Goal: Entertainment & Leisure: Browse casually

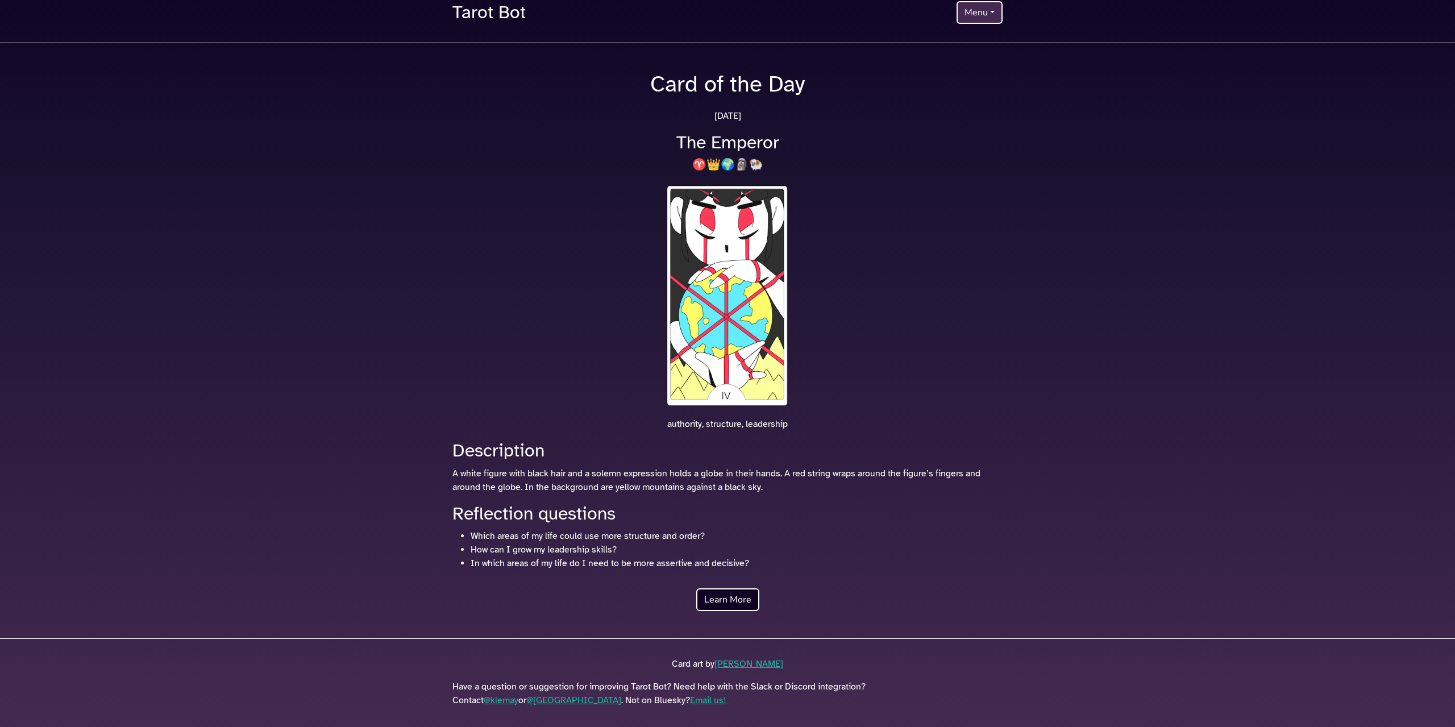
scroll to position [27, 0]
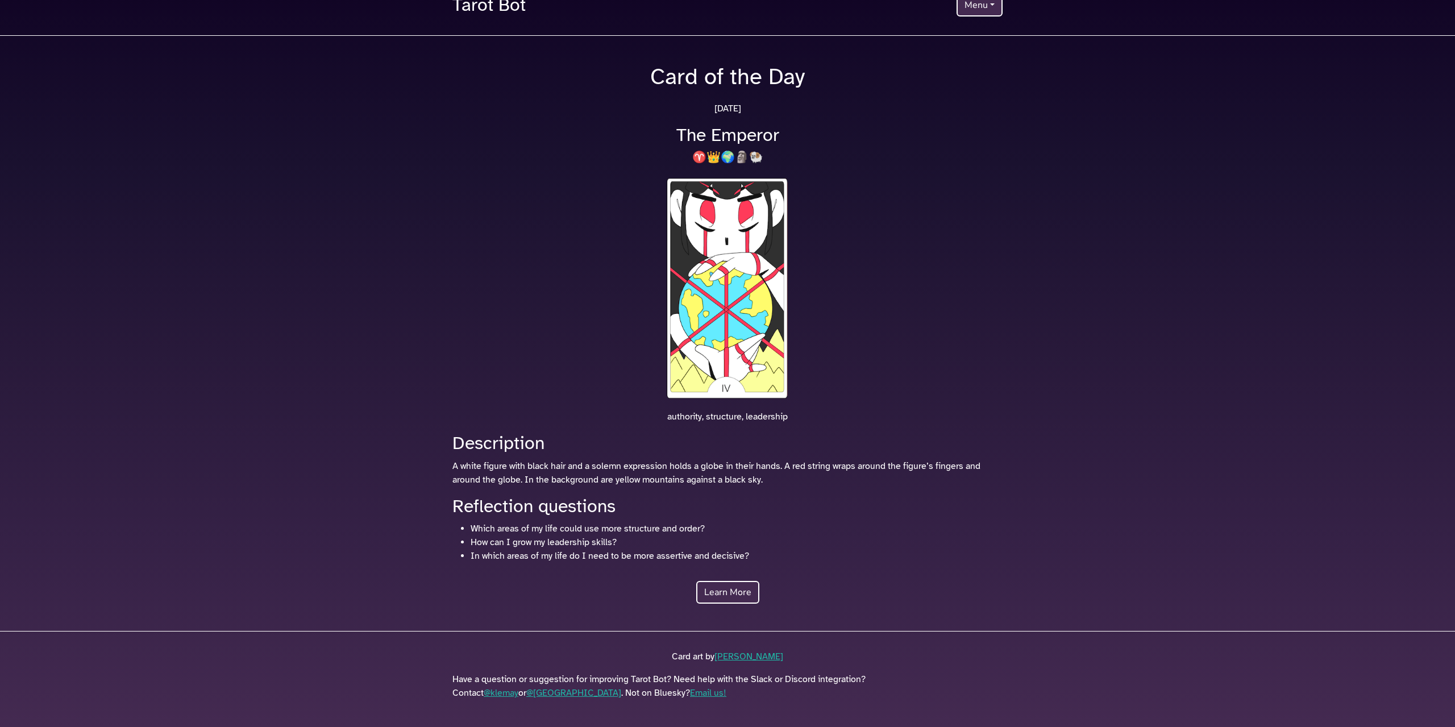
click at [721, 595] on link "Learn More" at bounding box center [727, 592] width 63 height 23
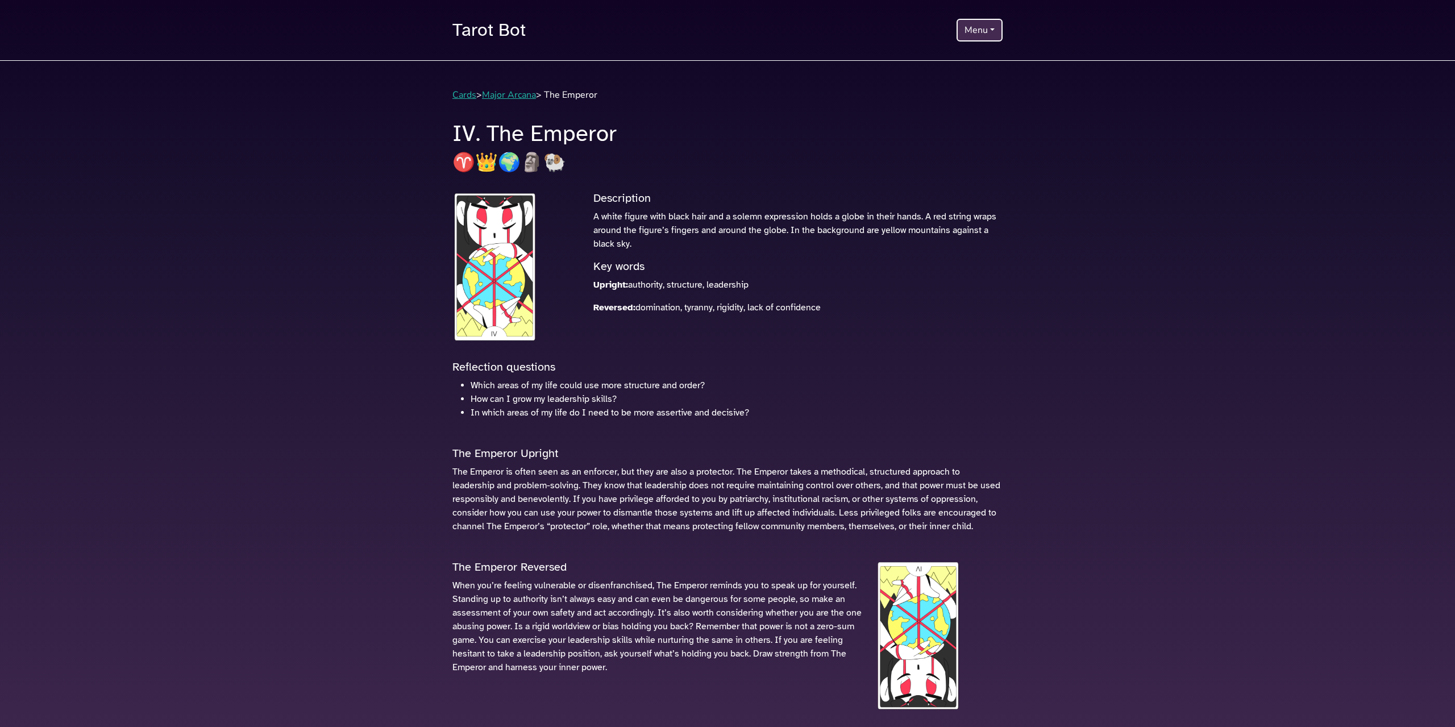
click at [476, 39] on link "Tarot Bot" at bounding box center [488, 30] width 73 height 33
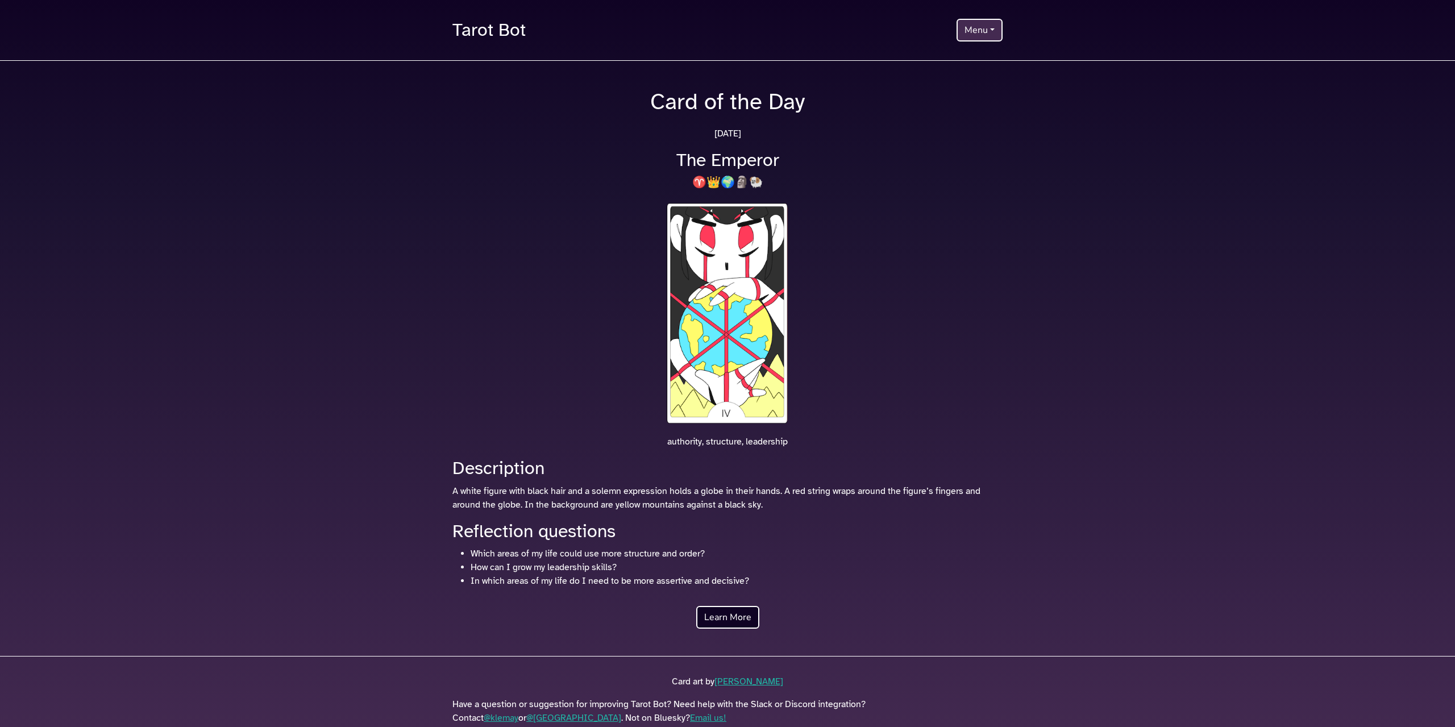
click at [996, 27] on button "Menu" at bounding box center [979, 30] width 46 height 23
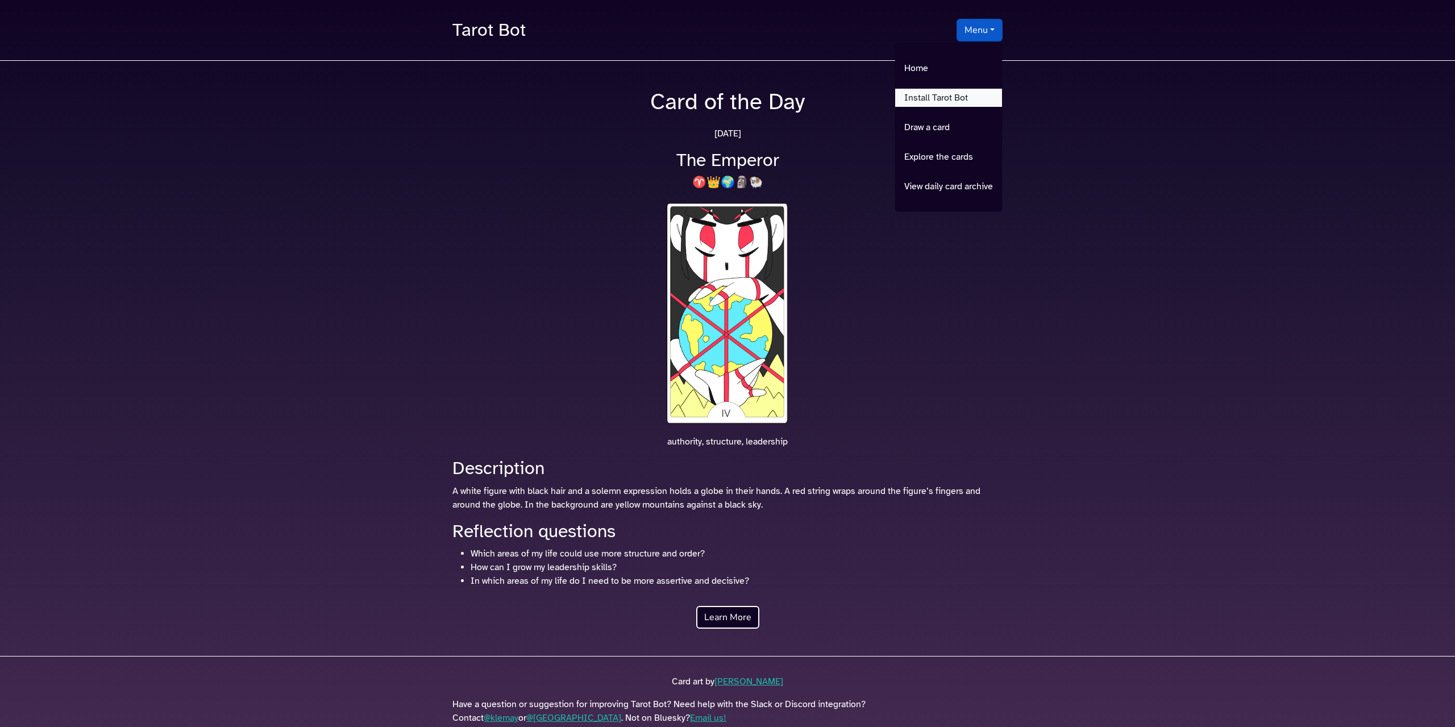
click at [963, 90] on link "Install Tarot Bot" at bounding box center [948, 98] width 107 height 18
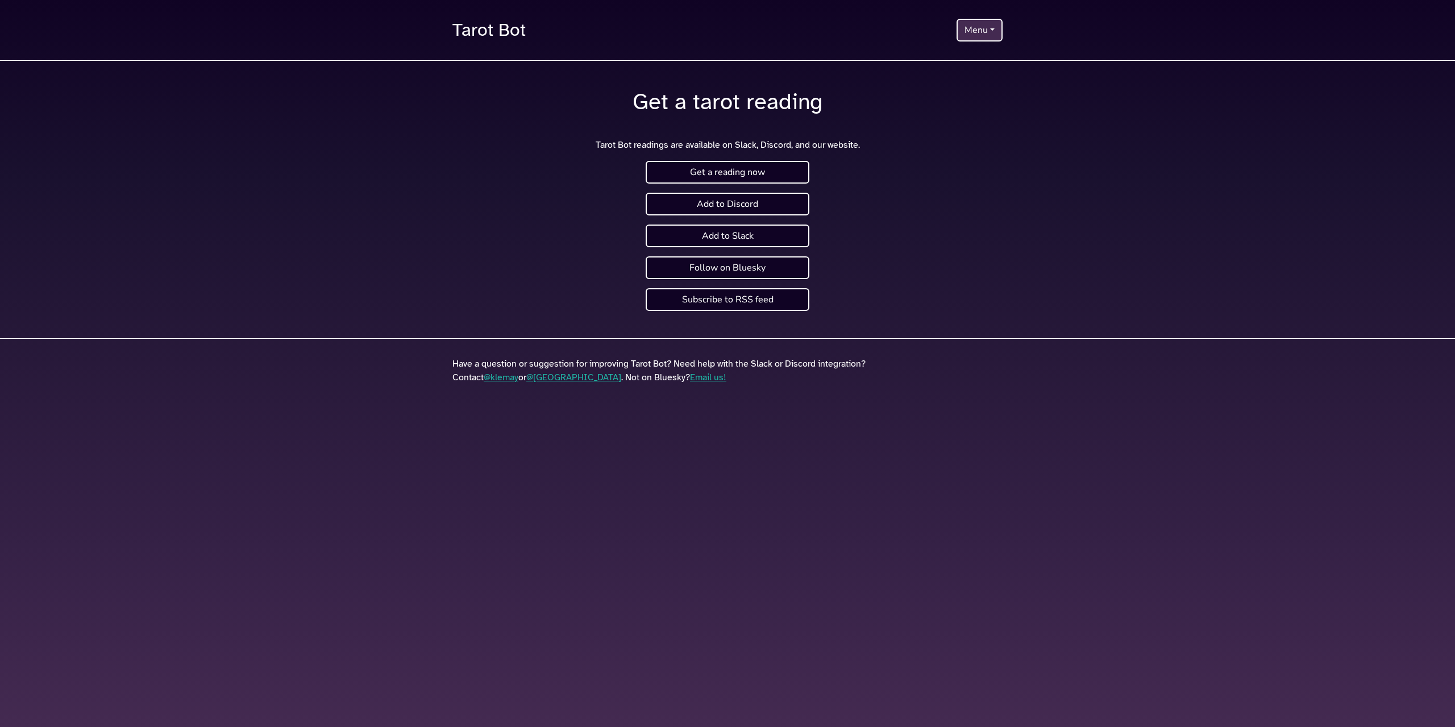
click at [962, 36] on button "Menu" at bounding box center [979, 30] width 46 height 23
click at [960, 130] on link "Draw a card" at bounding box center [948, 127] width 107 height 18
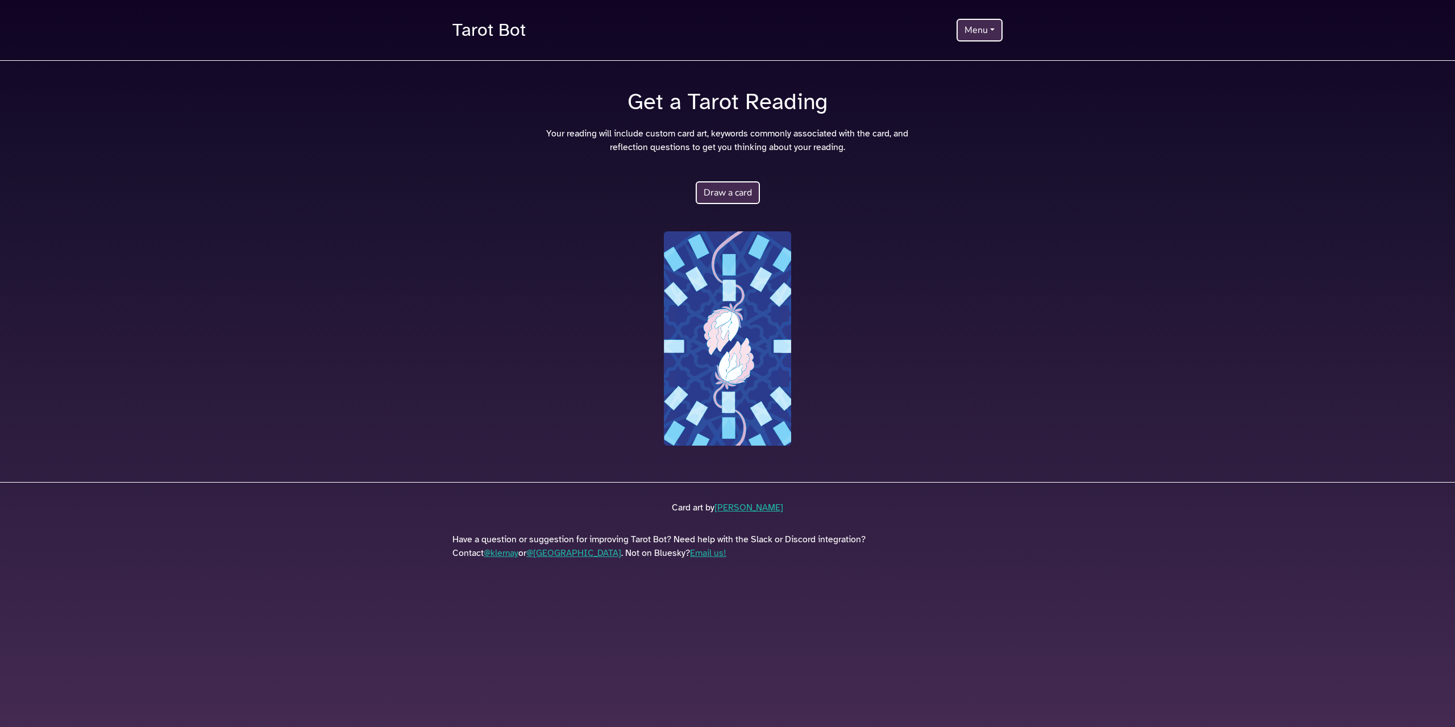
click at [728, 194] on button "Draw a card" at bounding box center [728, 192] width 64 height 23
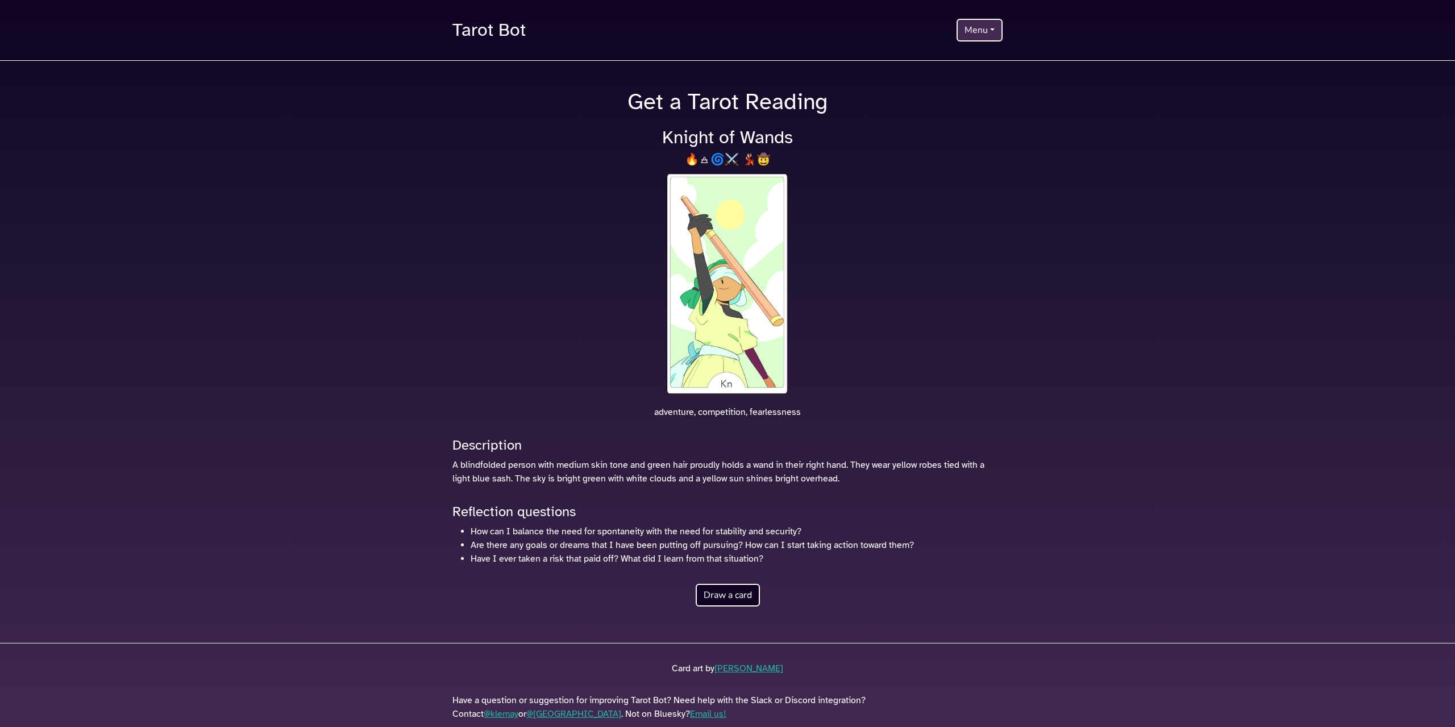
click at [975, 22] on button "Menu" at bounding box center [979, 30] width 46 height 23
click at [962, 187] on link "View daily card archive" at bounding box center [948, 186] width 107 height 18
